Goal: Information Seeking & Learning: Learn about a topic

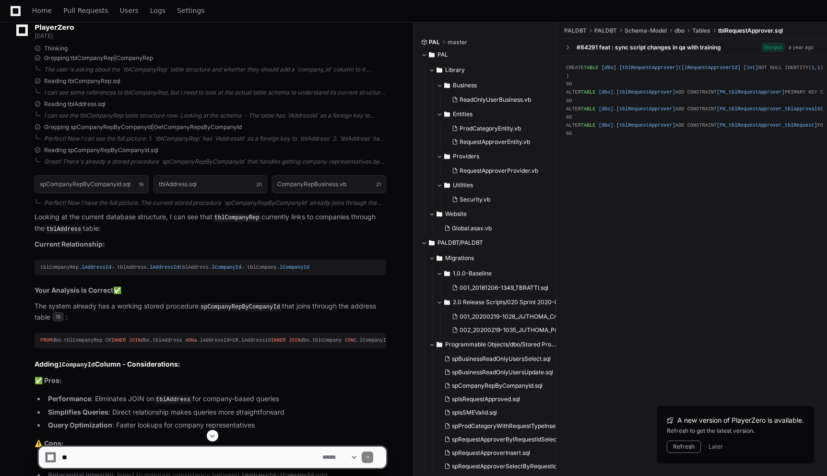
scroll to position [6487, 0]
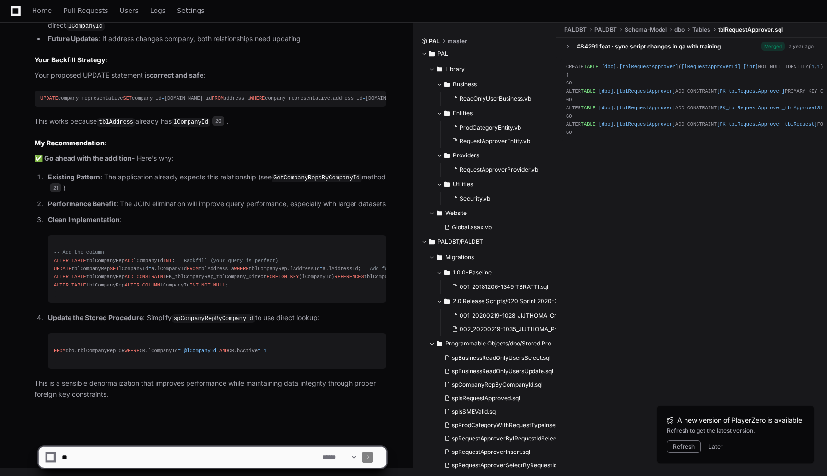
click at [347, 249] on div "-- Add the column ALTER TABLE tblCompanyRep ADD lCompanyId INT ; -- Backfill (y…" at bounding box center [217, 269] width 327 height 41
click at [318, 249] on div "-- Add the column ALTER TABLE tblCompanyRep ADD lCompanyId INT ; -- Backfill (y…" at bounding box center [217, 269] width 327 height 41
click at [329, 249] on div "-- Add the column ALTER TABLE tblCompanyRep ADD lCompanyId INT ; -- Backfill (y…" at bounding box center [217, 269] width 327 height 41
click at [321, 249] on div "-- Add the column ALTER TABLE tblCompanyRep ADD lCompanyId INT ; -- Backfill (y…" at bounding box center [217, 269] width 327 height 41
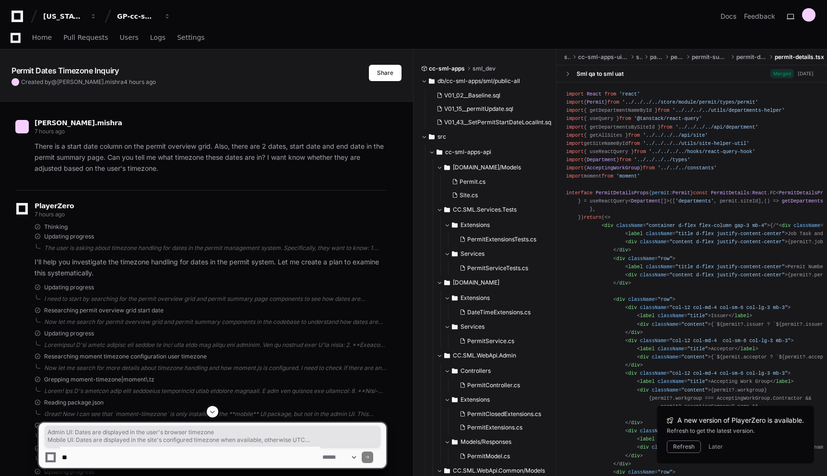
scroll to position [997, 0]
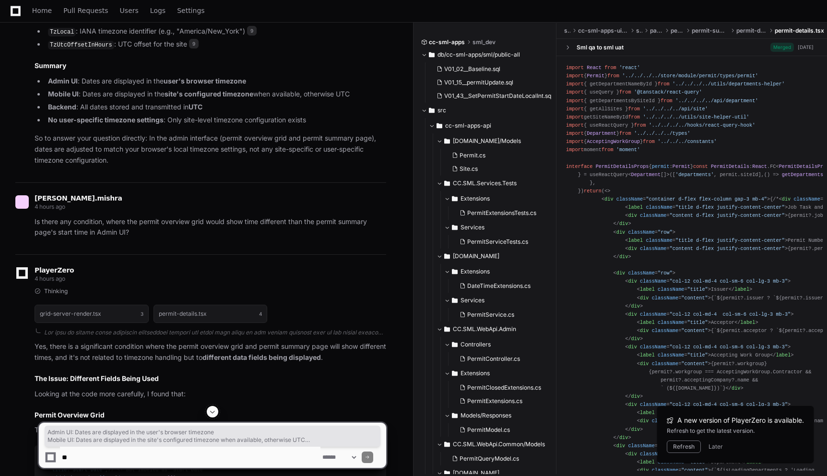
click at [380, 50] on li "TzUtcOffsetInHours : UTC offset for the site 9" at bounding box center [215, 45] width 341 height 12
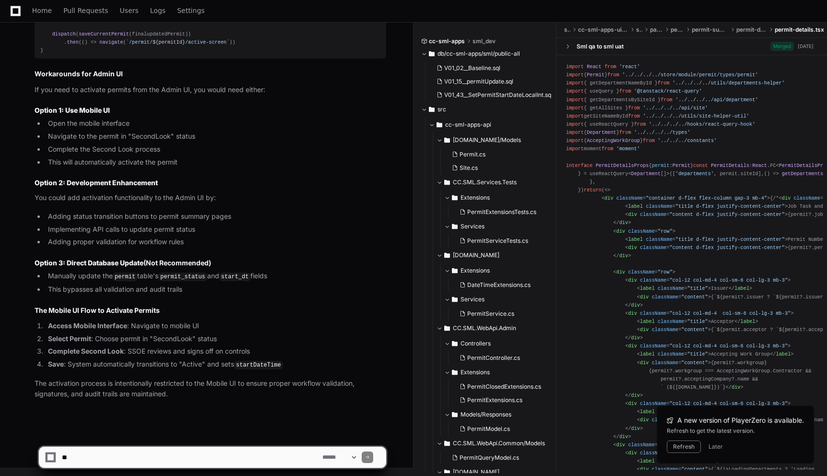
scroll to position [4518, 0]
click at [675, 445] on button "Refresh" at bounding box center [684, 447] width 34 height 12
